Goal: Navigation & Orientation: Find specific page/section

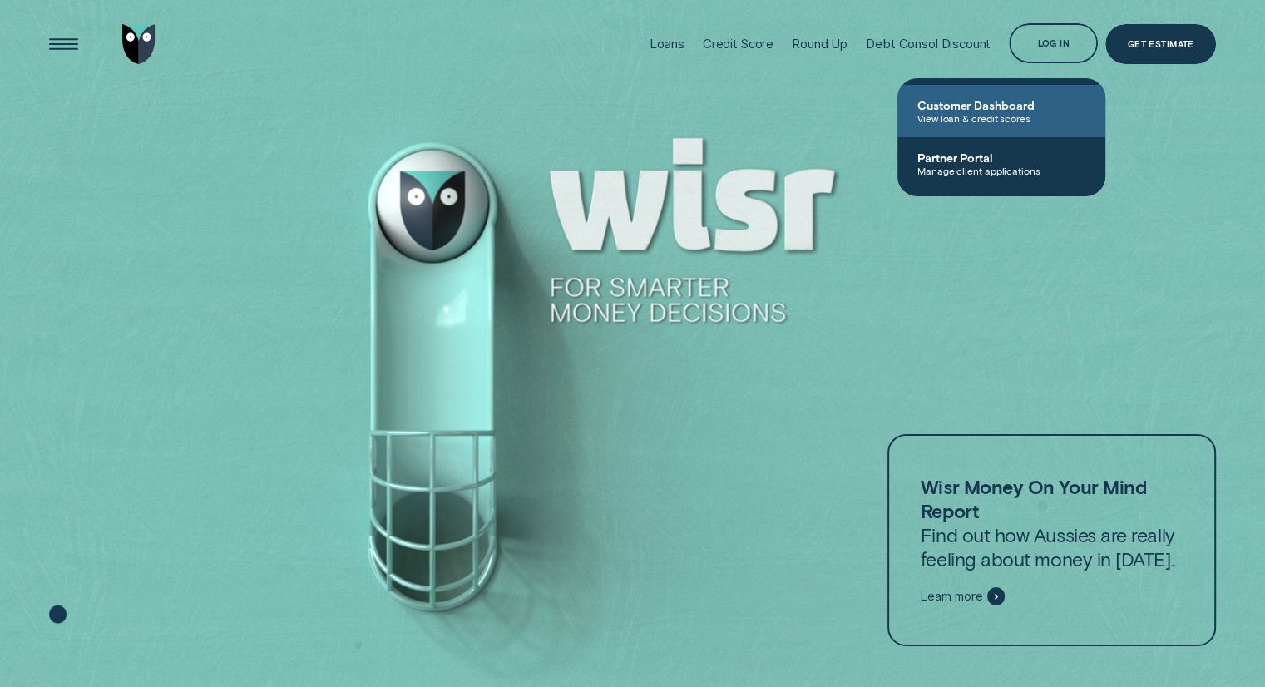
click at [958, 98] on span "Customer Dashboard" at bounding box center [1001, 105] width 168 height 14
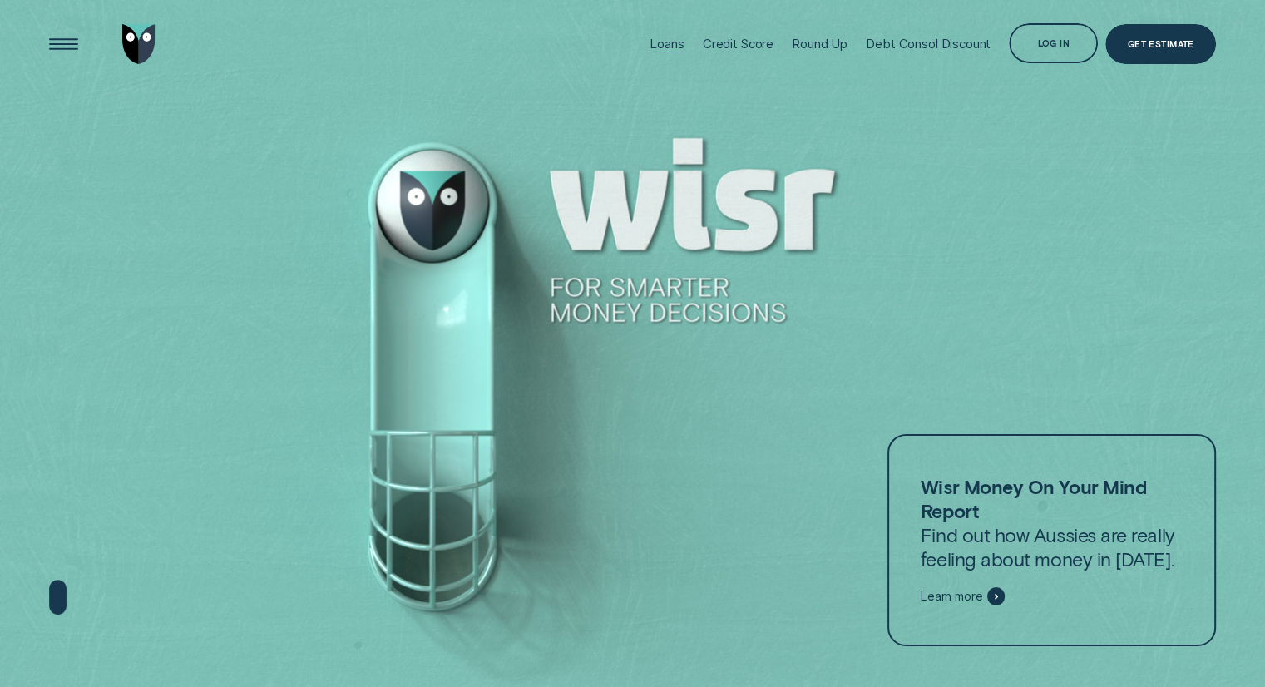
click at [665, 44] on div "Loans" at bounding box center [667, 44] width 34 height 16
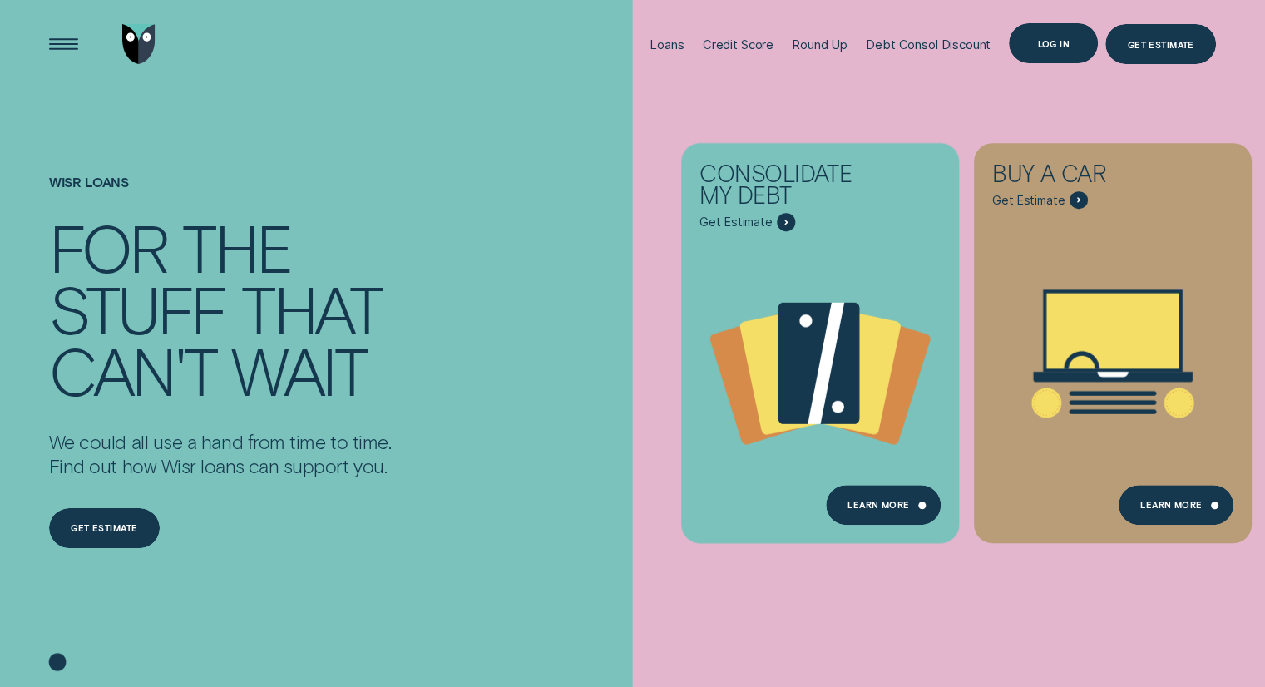
click at [1048, 59] on div "Log in" at bounding box center [1053, 43] width 89 height 40
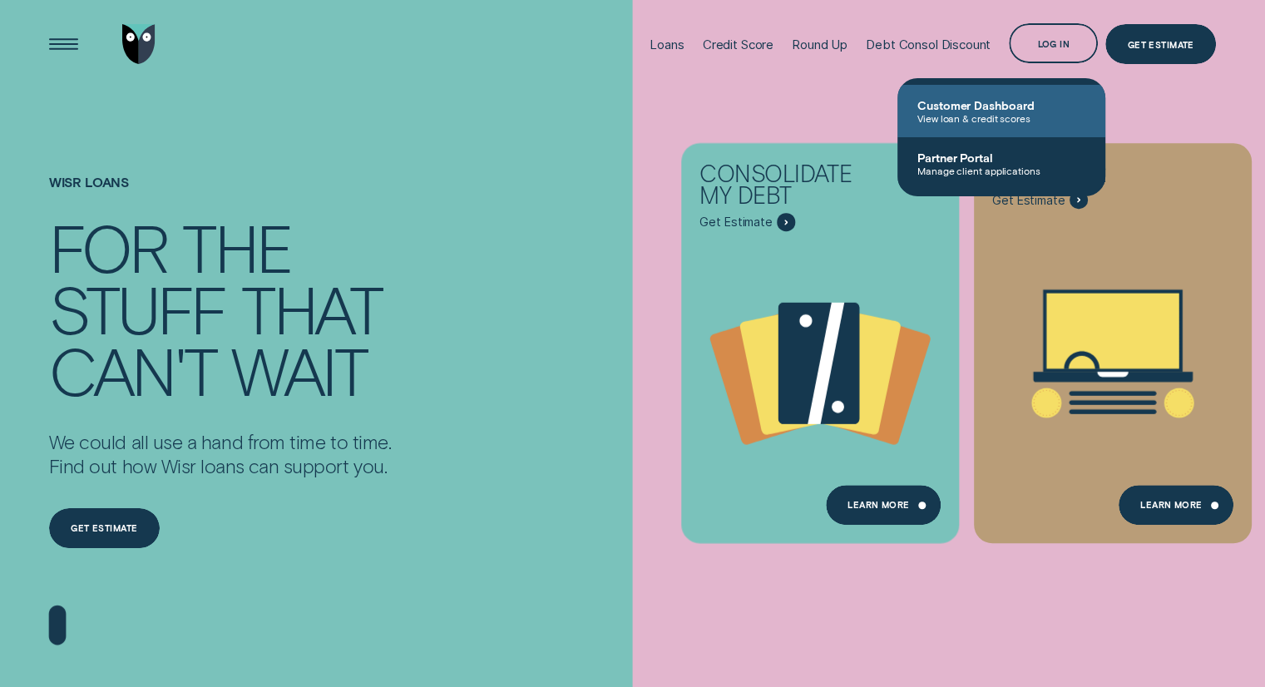
click at [992, 112] on span "View loan & credit scores" at bounding box center [1001, 118] width 168 height 12
